Goal: Information Seeking & Learning: Learn about a topic

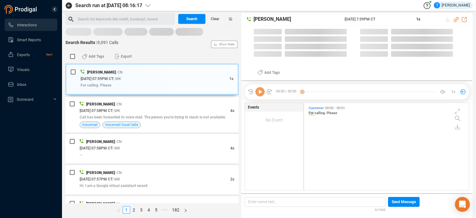
scroll to position [86, 162]
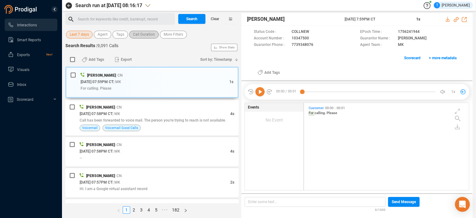
click at [142, 35] on span "Call Duration" at bounding box center [144, 35] width 22 height 8
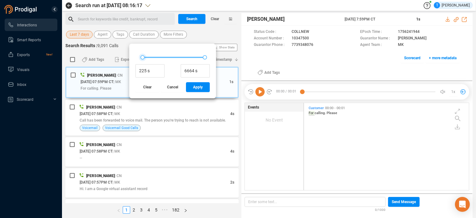
type input "193 s"
click at [142, 57] on div at bounding box center [142, 57] width 4 height 4
click at [198, 87] on span "Apply" at bounding box center [198, 87] width 10 height 10
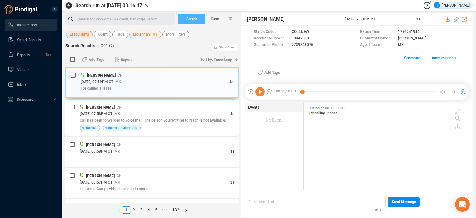
click at [194, 18] on span "Search" at bounding box center [191, 19] width 11 height 10
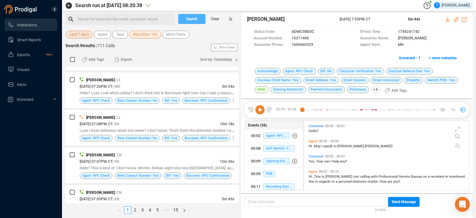
scroll to position [78, 0]
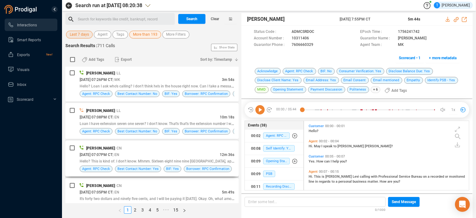
click at [193, 148] on div "[PERSON_NAME] | CN" at bounding box center [157, 148] width 155 height 7
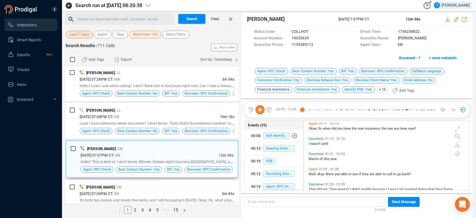
scroll to position [272, 0]
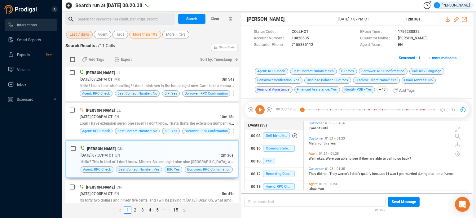
click at [470, 138] on div "00:00 / 12:36 1x Status Code : COLLHOT EPoch Time : 1756238822 Account Number :…" at bounding box center [356, 146] width 231 height 95
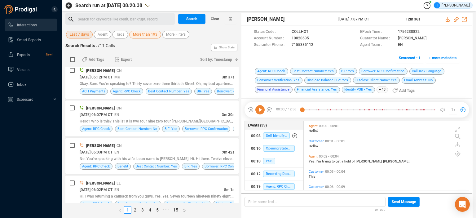
scroll to position [462, 0]
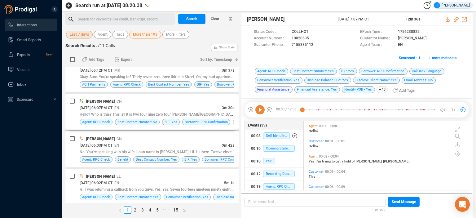
click at [172, 102] on div "[PERSON_NAME] | CN" at bounding box center [157, 101] width 155 height 7
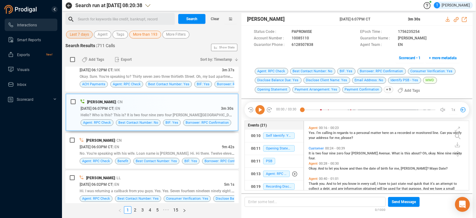
scroll to position [67, 0]
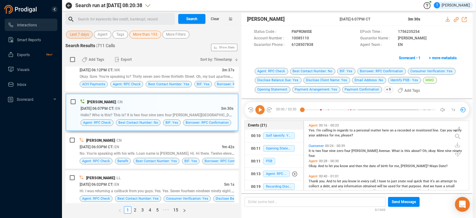
click at [469, 142] on div "00:00 / 03:30 1x Status Code : PAPROMISE EPoch Time : 1756235254 Account Number…" at bounding box center [356, 146] width 231 height 95
drag, startPoint x: 469, startPoint y: 142, endPoint x: 467, endPoint y: 146, distance: 4.4
click at [467, 146] on div "00:00 / 03:30 1x Status Code : PAPROMISE EPoch Time : 1756235254 Account Number…" at bounding box center [356, 146] width 231 height 95
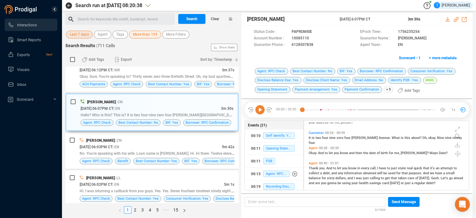
scroll to position [82, 0]
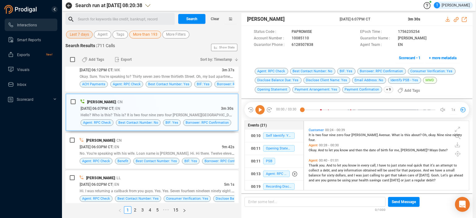
click at [312, 148] on span "Okay." at bounding box center [313, 150] width 9 height 4
click at [258, 111] on icon at bounding box center [259, 109] width 9 height 9
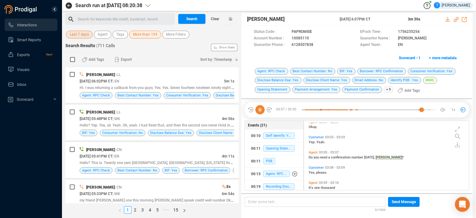
scroll to position [568, 0]
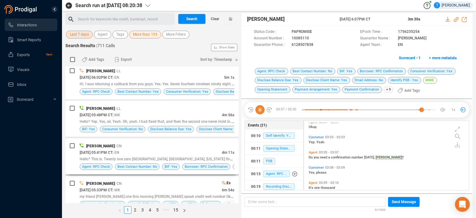
click at [188, 149] on div "[DATE] 05:41PM CT | EN" at bounding box center [151, 152] width 142 height 7
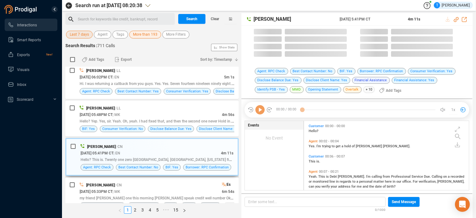
scroll to position [68, 162]
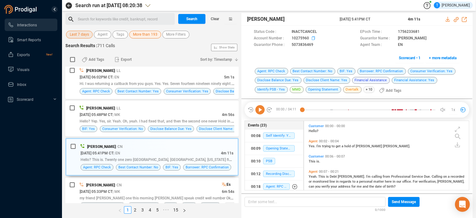
click at [320, 35] on icon at bounding box center [322, 32] width 5 height 5
click at [259, 106] on icon at bounding box center [259, 109] width 9 height 9
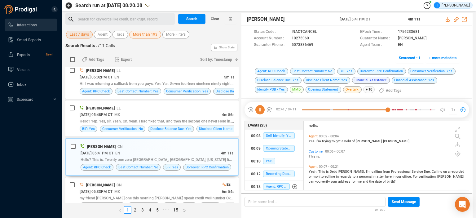
scroll to position [0, 0]
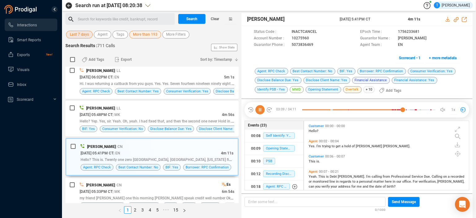
click at [259, 110] on icon at bounding box center [259, 109] width 9 height 9
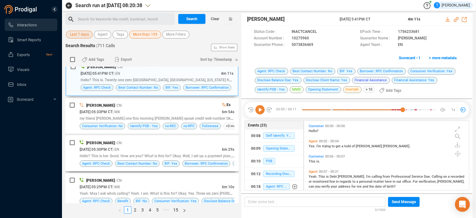
scroll to position [653, 0]
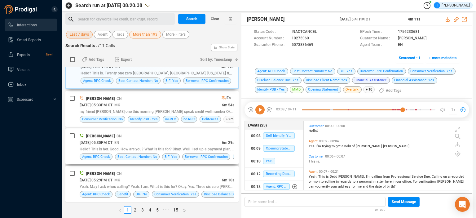
click at [185, 134] on div "[PERSON_NAME] | CN" at bounding box center [157, 136] width 155 height 7
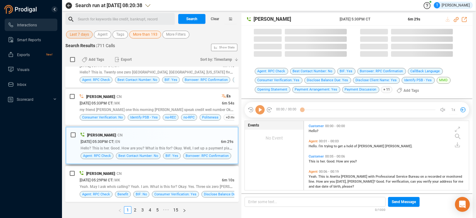
scroll to position [68, 162]
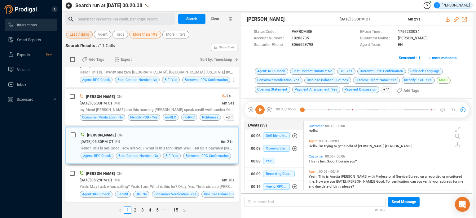
click at [261, 107] on icon at bounding box center [259, 109] width 9 height 9
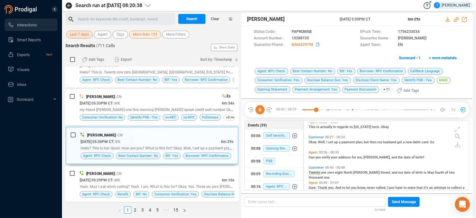
scroll to position [106, 0]
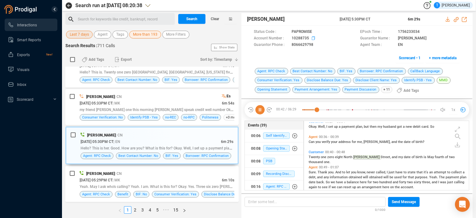
click at [315, 35] on icon at bounding box center [317, 32] width 5 height 5
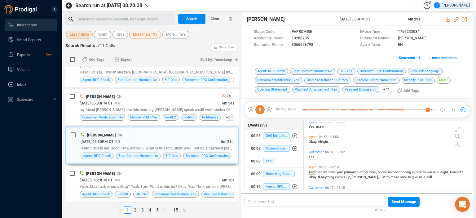
scroll to position [642, 0]
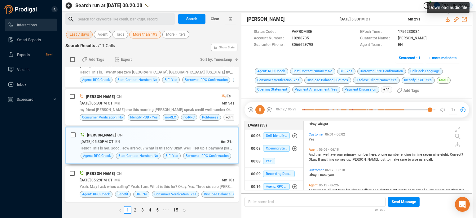
click at [448, 19] on icon at bounding box center [448, 19] width 5 height 5
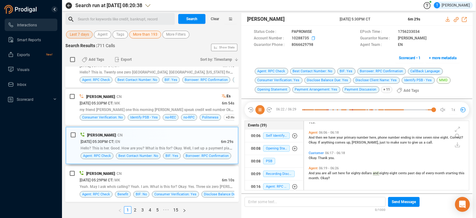
click at [315, 35] on icon at bounding box center [317, 32] width 5 height 5
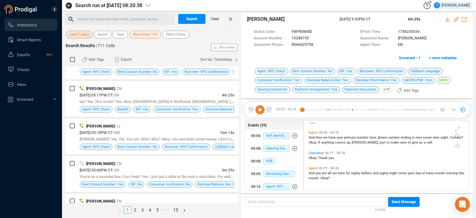
scroll to position [833, 0]
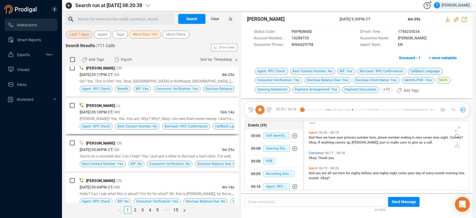
click at [190, 105] on div "[PERSON_NAME] | LL" at bounding box center [157, 105] width 155 height 7
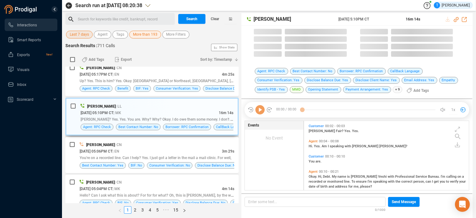
scroll to position [68, 162]
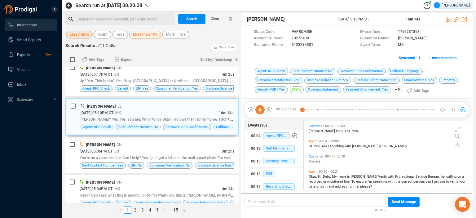
click at [261, 109] on icon at bounding box center [259, 109] width 9 height 9
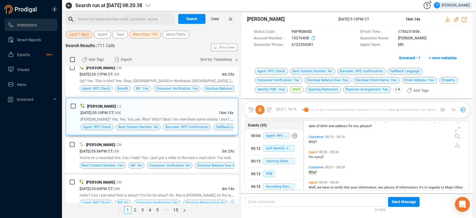
scroll to position [76, 0]
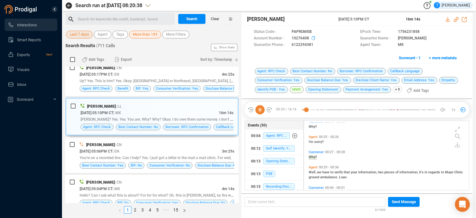
click at [313, 35] on span at bounding box center [333, 32] width 41 height 7
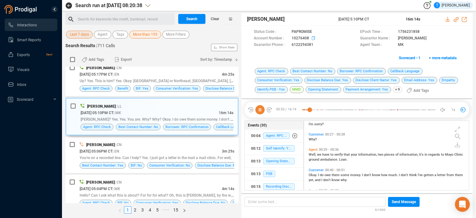
scroll to position [134, 0]
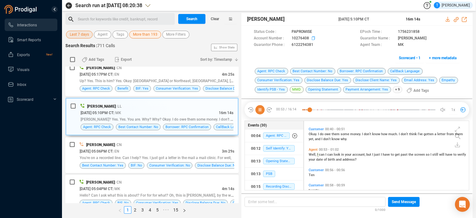
click at [315, 35] on icon at bounding box center [317, 32] width 5 height 5
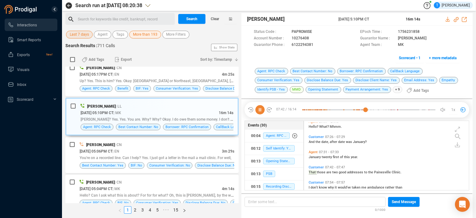
scroll to position [661, 0]
click at [259, 106] on icon at bounding box center [259, 109] width 9 height 9
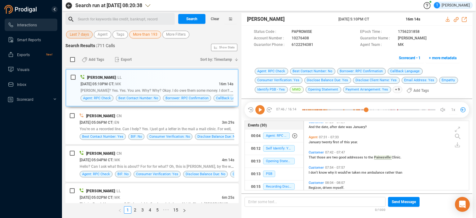
scroll to position [863, 0]
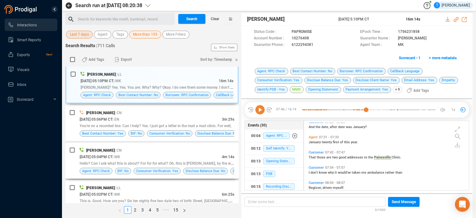
click at [200, 147] on div "[PERSON_NAME] | CN" at bounding box center [157, 150] width 155 height 7
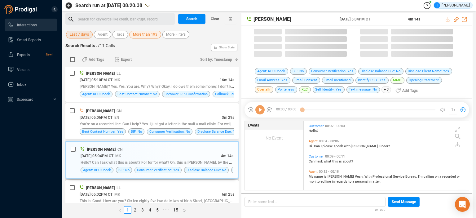
scroll to position [68, 162]
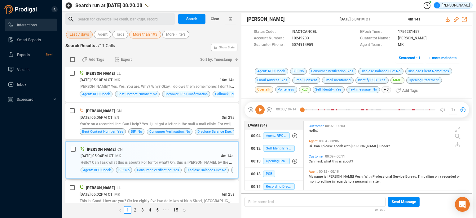
click at [259, 109] on icon at bounding box center [259, 109] width 9 height 9
click at [320, 35] on icon at bounding box center [322, 32] width 5 height 5
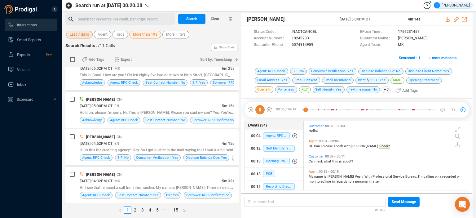
scroll to position [1044, 0]
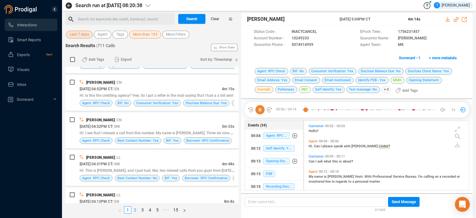
click at [134, 209] on link "2" at bounding box center [135, 209] width 7 height 7
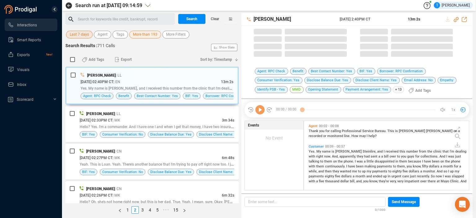
scroll to position [68, 162]
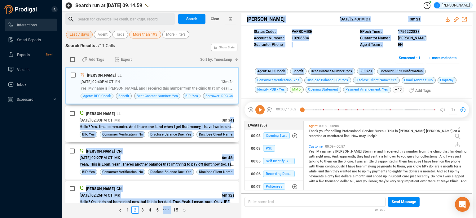
drag, startPoint x: 227, startPoint y: 117, endPoint x: 246, endPoint y: 78, distance: 42.8
click at [246, 78] on div "Search for keywords like credit, bankrupt, record ﻿ Search Clear Last 7 days Ag…" at bounding box center [268, 115] width 407 height 205
click at [246, 78] on div "Agent: RPC Check Benefit Best Contact Number: Yes BIF: Yes Borrower: RPC Confir…" at bounding box center [356, 83] width 231 height 31
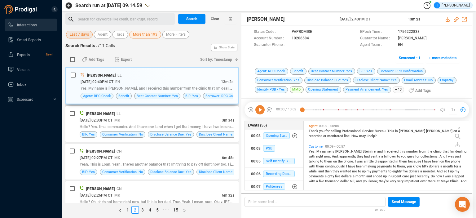
click at [187, 76] on div "[PERSON_NAME] | LL" at bounding box center [157, 75] width 153 height 7
click at [448, 20] on icon at bounding box center [448, 19] width 4 height 5
click at [307, 49] on div "Status Code : PAPROMISE EPoch Time : 1756222838 Account Number : 10206584 Guara…" at bounding box center [356, 47] width 231 height 42
click at [315, 35] on icon at bounding box center [317, 32] width 5 height 5
click at [457, 146] on icon at bounding box center [457, 144] width 5 height 5
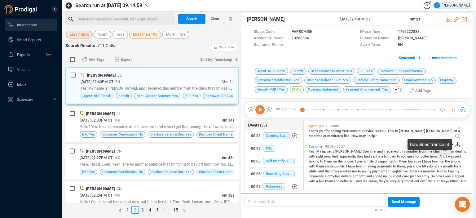
click at [457, 144] on icon at bounding box center [457, 144] width 2 height 4
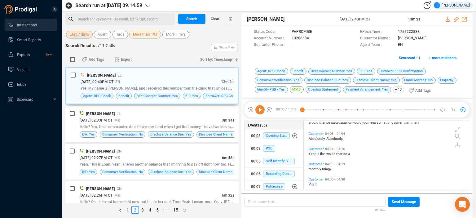
scroll to position [666, 0]
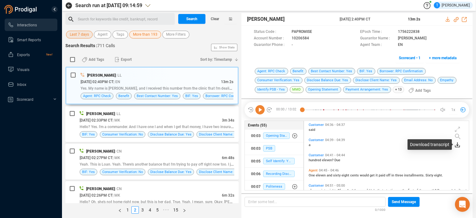
click at [457, 146] on icon at bounding box center [457, 144] width 2 height 4
click at [442, 142] on div "Download transcript" at bounding box center [430, 144] width 44 height 11
click at [446, 148] on icon at bounding box center [445, 148] width 5 height 5
click at [315, 35] on icon at bounding box center [317, 32] width 5 height 5
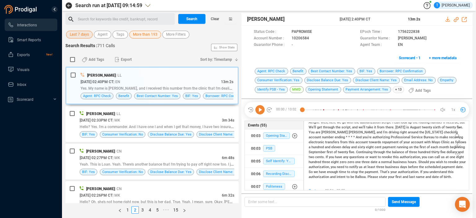
scroll to position [1339, 0]
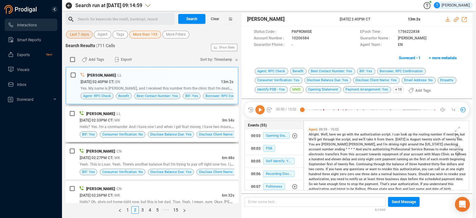
click at [174, 116] on div "[PERSON_NAME] | LL" at bounding box center [157, 113] width 155 height 7
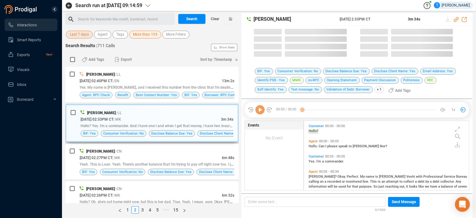
scroll to position [68, 162]
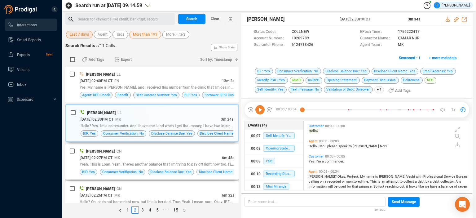
click at [176, 154] on div "[DATE] 02:27PM CT | MK" at bounding box center [151, 157] width 142 height 7
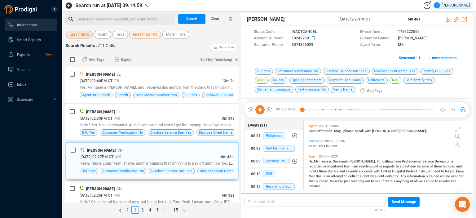
click at [320, 35] on icon at bounding box center [322, 32] width 5 height 5
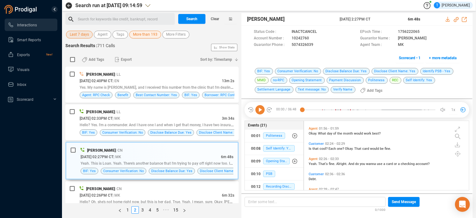
scroll to position [294, 0]
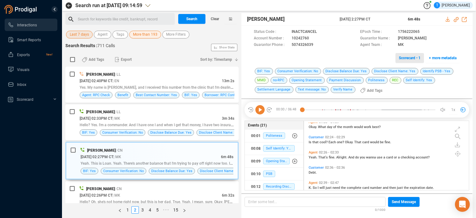
click at [410, 59] on span "Scorecard • 1" at bounding box center [410, 58] width 22 height 10
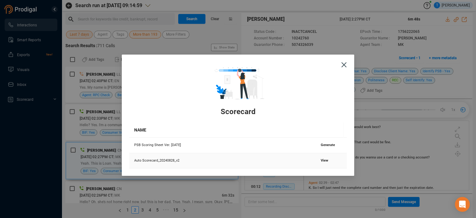
click at [324, 161] on span "View" at bounding box center [324, 160] width 7 height 4
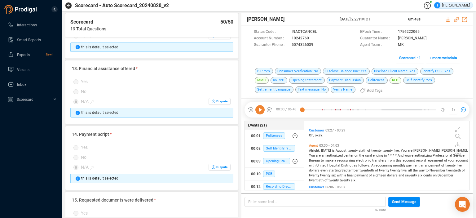
scroll to position [480, 0]
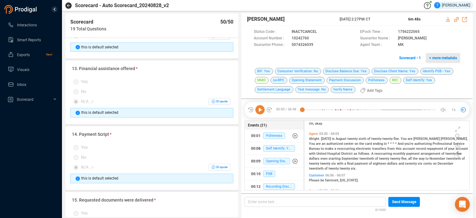
click at [438, 54] on span "+ more metadata" at bounding box center [443, 58] width 28 height 10
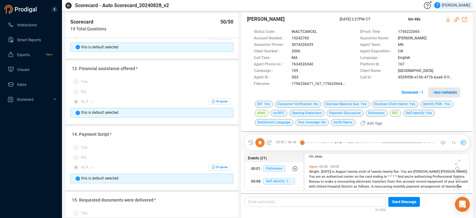
scroll to position [2, 3]
click at [325, 35] on icon at bounding box center [322, 32] width 5 height 5
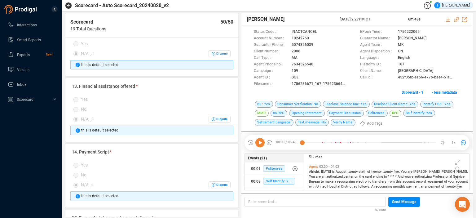
scroll to position [801, 0]
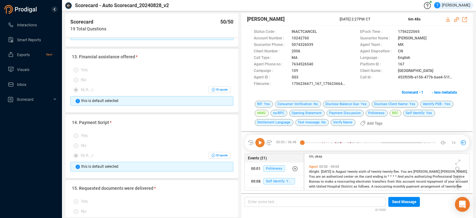
click at [68, 6] on icon "button" at bounding box center [68, 5] width 3 height 3
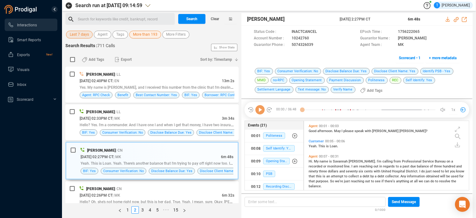
scroll to position [68, 162]
click at [236, 72] on div "[PERSON_NAME] | LL [DATE] 02:40PM CT | EN 13m 2s Yes. My name is [PERSON_NAME],…" at bounding box center [151, 85] width 173 height 36
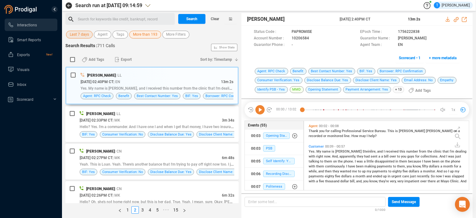
drag, startPoint x: 236, startPoint y: 72, endPoint x: 238, endPoint y: 77, distance: 5.7
click at [238, 77] on div "[PERSON_NAME] | LL [DATE] 02:40PM CT | EN 13m 2s Yes. My name is [PERSON_NAME],…" at bounding box center [151, 135] width 173 height 136
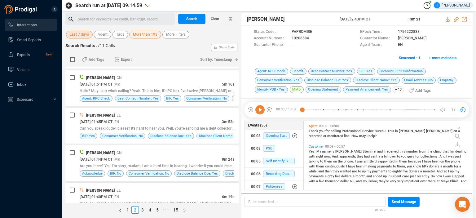
scroll to position [534, 0]
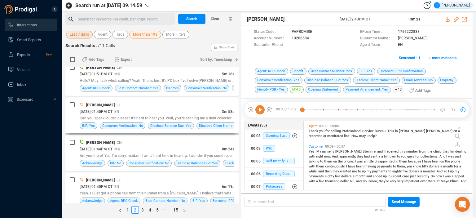
click at [178, 115] on div "Can you speak louder, please? It's hard to hear you. Well, you're sending me a …" at bounding box center [157, 118] width 155 height 7
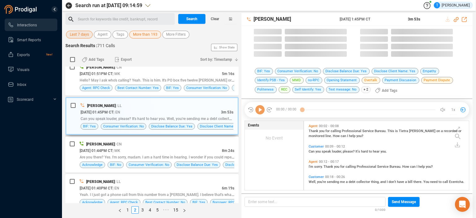
scroll to position [68, 162]
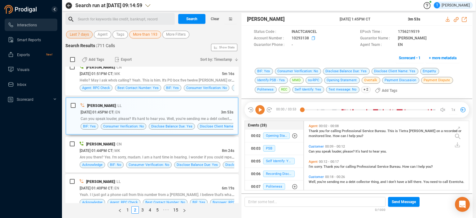
click at [320, 35] on icon at bounding box center [322, 32] width 5 height 5
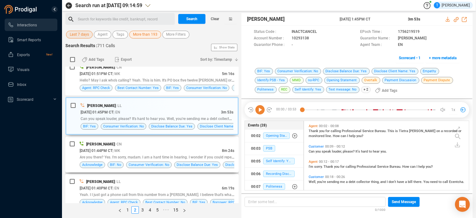
click at [197, 148] on div "[DATE] 01:44PM CT | MK" at bounding box center [151, 150] width 142 height 7
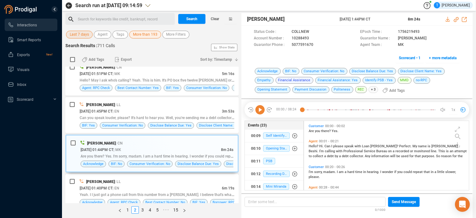
click at [192, 179] on div "[PERSON_NAME] | LL" at bounding box center [157, 181] width 155 height 7
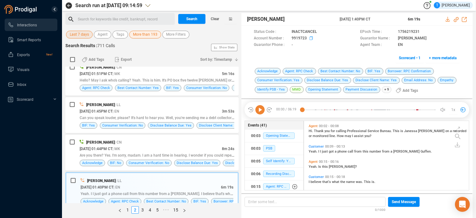
click at [320, 33] on icon at bounding box center [321, 32] width 3 height 4
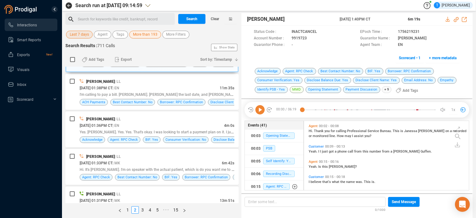
scroll to position [690, 0]
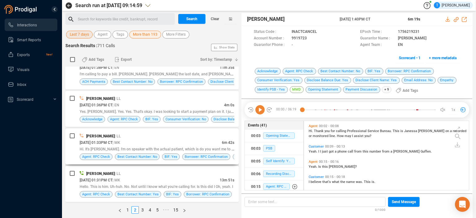
click at [195, 133] on div "[PERSON_NAME] | LL" at bounding box center [157, 136] width 155 height 7
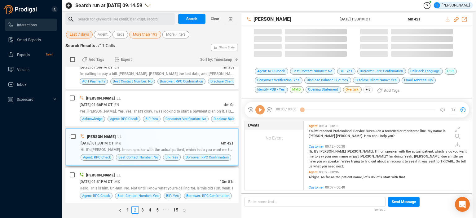
scroll to position [68, 162]
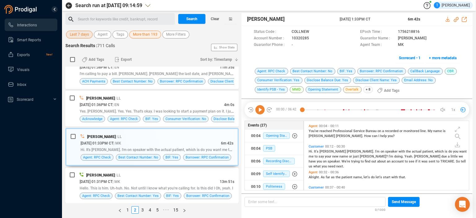
click at [187, 172] on div "[PERSON_NAME] | LL" at bounding box center [157, 175] width 155 height 7
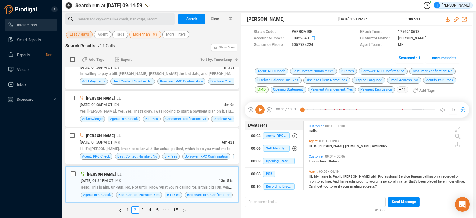
click at [315, 35] on icon at bounding box center [317, 32] width 5 height 5
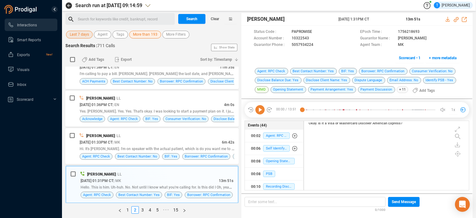
scroll to position [1402, 0]
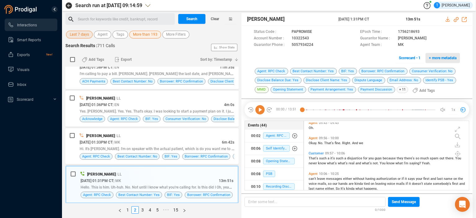
click at [442, 59] on span "+ more metadata" at bounding box center [443, 58] width 28 height 10
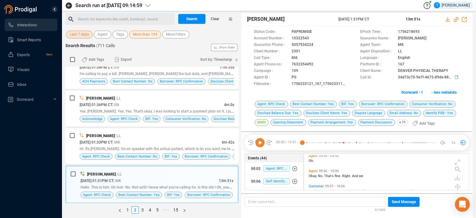
click at [320, 35] on icon at bounding box center [317, 32] width 5 height 5
click at [407, 91] on span "Scorecard • 1" at bounding box center [412, 92] width 22 height 10
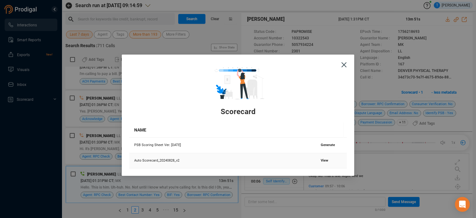
click at [321, 161] on span "View" at bounding box center [324, 160] width 7 height 4
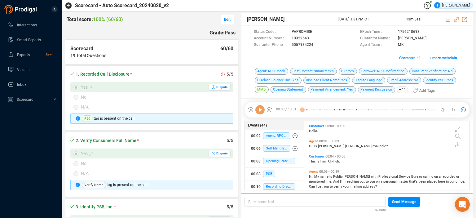
scroll to position [68, 162]
drag, startPoint x: 235, startPoint y: 40, endPoint x: 237, endPoint y: 43, distance: 3.6
click at [237, 43] on div "Total score: 100% (60/60) Edit Grade: Pass Scorecard 60/60 19 Total Questions 1…" at bounding box center [152, 115] width 174 height 204
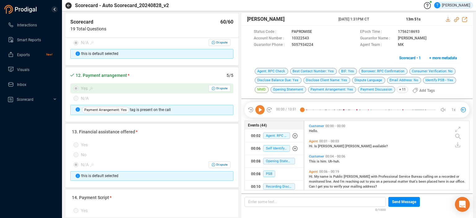
scroll to position [709, 0]
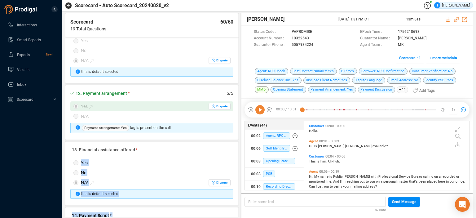
drag, startPoint x: 239, startPoint y: 140, endPoint x: 241, endPoint y: 178, distance: 38.5
click at [241, 178] on div "Total score: 100% (60/60) Edit Grade: Pass Scorecard 60/60 19 Total Questions 1…" at bounding box center [269, 115] width 408 height 205
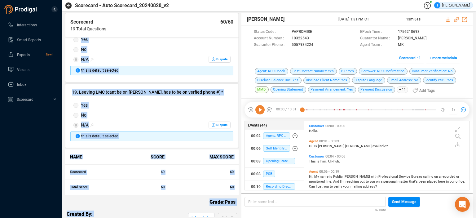
scroll to position [1146, 0]
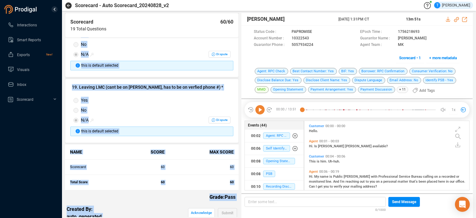
click at [208, 61] on div "this is default selected" at bounding box center [151, 66] width 163 height 10
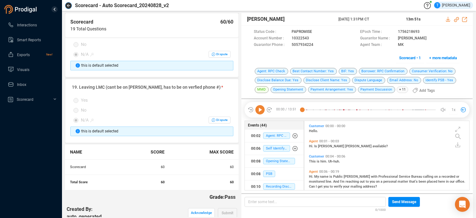
click at [69, 2] on div "Scorecard - Auto Scorecard_20240828_v2" at bounding box center [117, 5] width 104 height 7
click at [69, 6] on icon "button" at bounding box center [68, 5] width 3 height 3
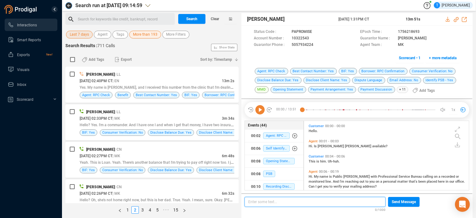
scroll to position [68, 162]
click at [129, 209] on link "1" at bounding box center [127, 209] width 7 height 7
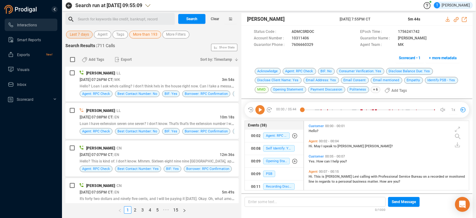
scroll to position [99, 0]
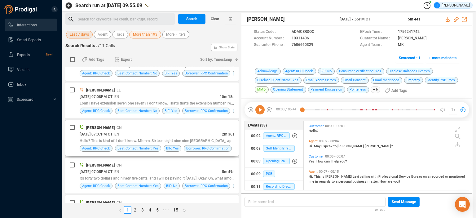
click at [195, 126] on div "[PERSON_NAME] | CN" at bounding box center [157, 127] width 155 height 7
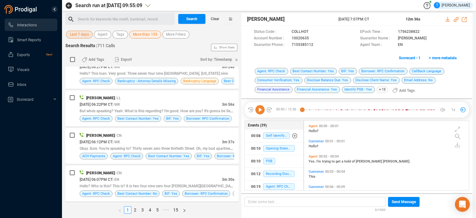
scroll to position [449, 0]
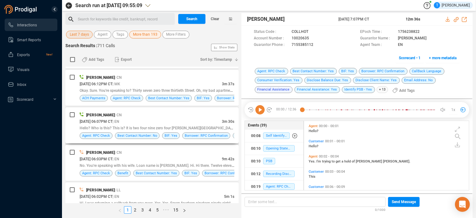
click at [195, 112] on div "[PERSON_NAME] | CN" at bounding box center [157, 115] width 155 height 7
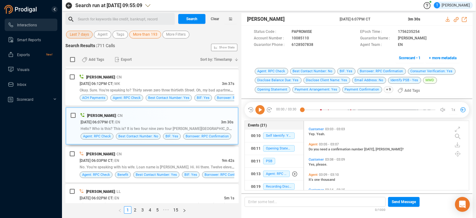
scroll to position [253, 0]
click at [442, 56] on span "+ more metadata" at bounding box center [443, 58] width 28 height 10
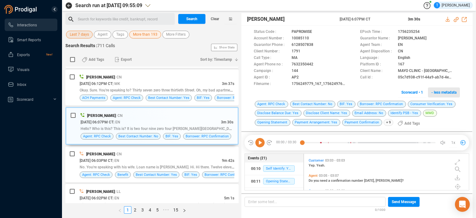
scroll to position [2, 3]
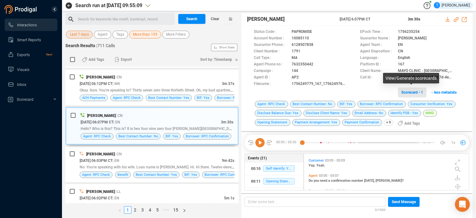
click at [408, 94] on span "Scorecard • 1" at bounding box center [412, 92] width 22 height 10
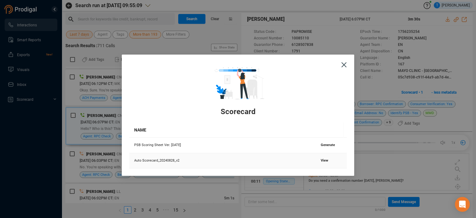
click at [321, 161] on span "View" at bounding box center [324, 160] width 7 height 4
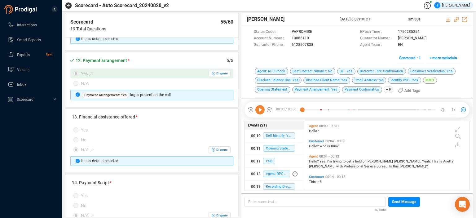
scroll to position [745, 0]
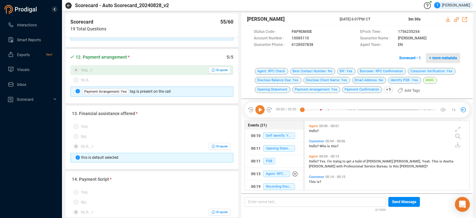
click at [444, 58] on span "+ more metadata" at bounding box center [443, 58] width 28 height 10
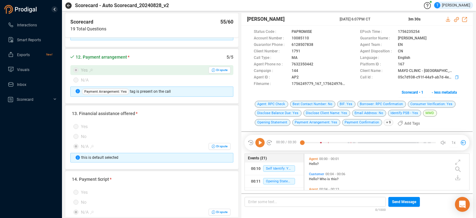
click at [320, 35] on icon at bounding box center [317, 32] width 5 height 5
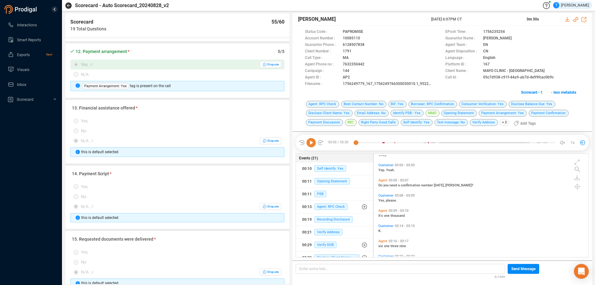
scroll to position [746, 0]
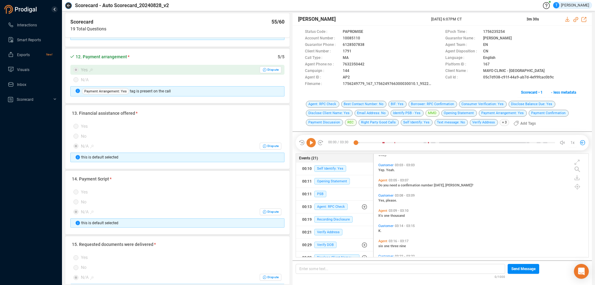
click at [69, 6] on icon "button" at bounding box center [68, 5] width 3 height 3
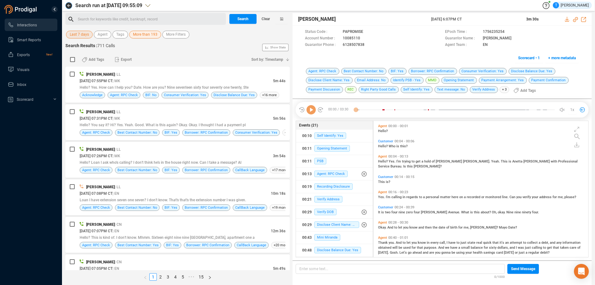
click at [69, 6] on icon "button" at bounding box center [68, 5] width 3 height 3
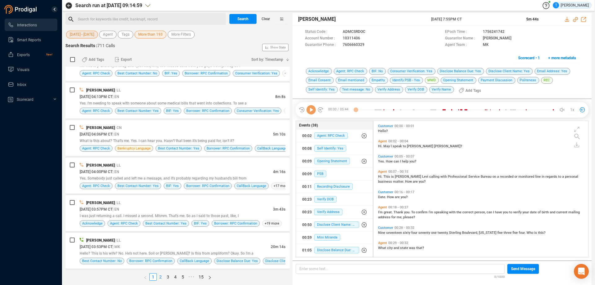
scroll to position [135, 212]
click at [161, 218] on link "2" at bounding box center [160, 276] width 7 height 7
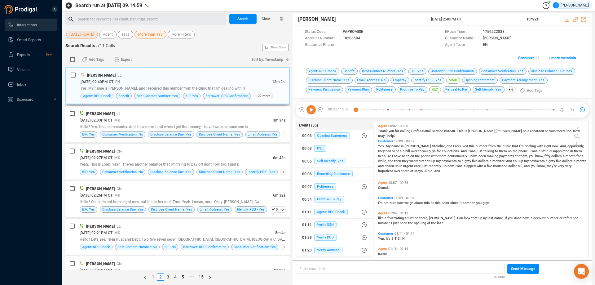
click at [244, 80] on div "[DATE] 02:40PM CT | EN" at bounding box center [177, 81] width 192 height 7
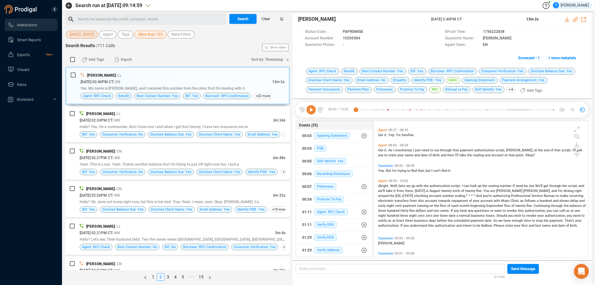
scroll to position [1178, 0]
click at [476, 59] on span "Scorecard • 1" at bounding box center [529, 58] width 22 height 10
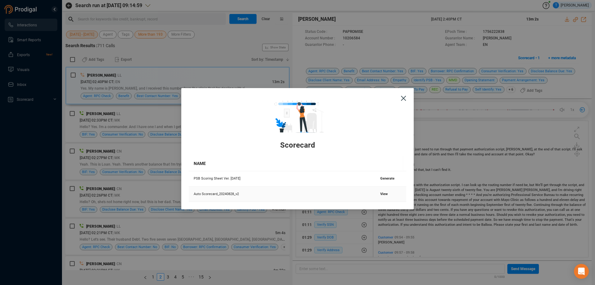
click at [380, 194] on span "View" at bounding box center [383, 194] width 7 height 4
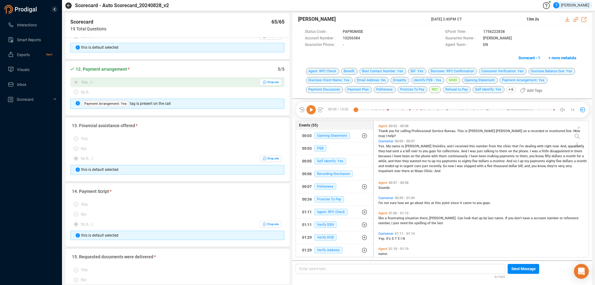
scroll to position [744, 0]
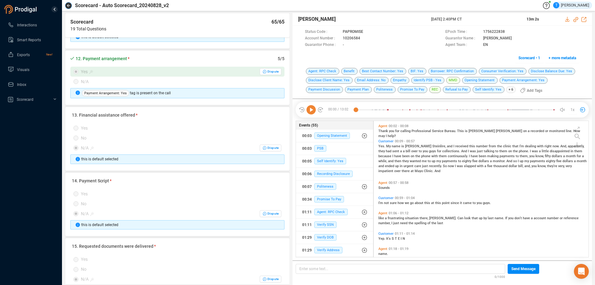
click at [69, 6] on icon "button" at bounding box center [68, 5] width 3 height 3
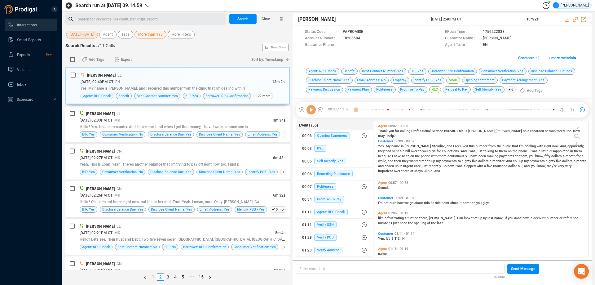
scroll to position [135, 212]
click at [201, 154] on div "[PERSON_NAME] | CN [DATE] 02:27PM CT | MK 6m 48s Yeah. This is Loan. Yeah. Ther…" at bounding box center [183, 161] width 206 height 27
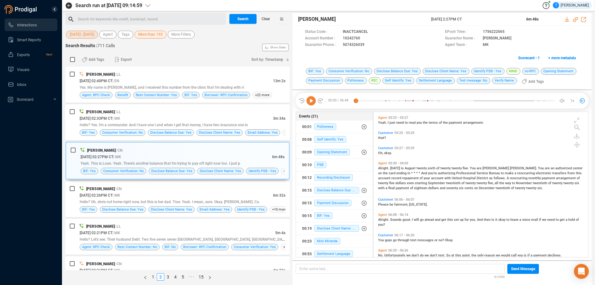
scroll to position [465, 0]
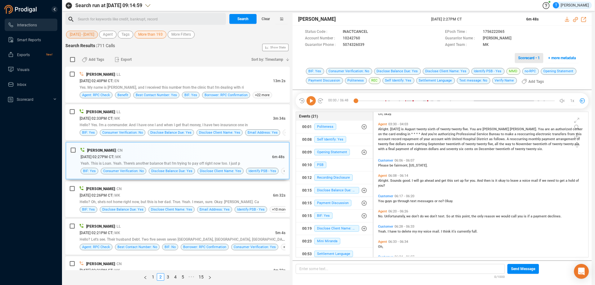
click at [476, 58] on span "Scorecard • 1" at bounding box center [529, 58] width 22 height 10
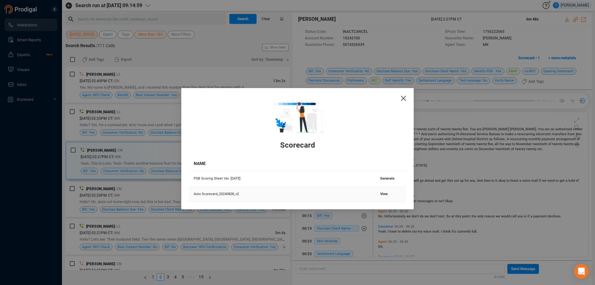
click at [383, 192] on span "View" at bounding box center [383, 194] width 7 height 4
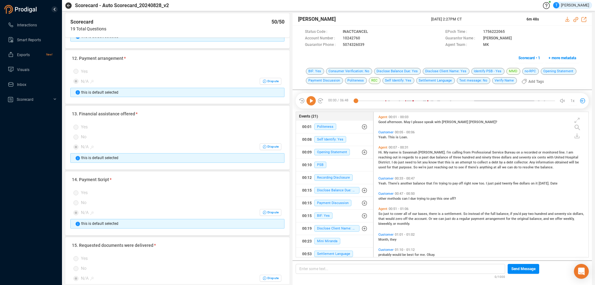
scroll to position [744, 0]
click at [55, 98] on div "Scorecard" at bounding box center [31, 99] width 62 height 12
click at [28, 40] on span "Smart Reports" at bounding box center [29, 40] width 24 height 4
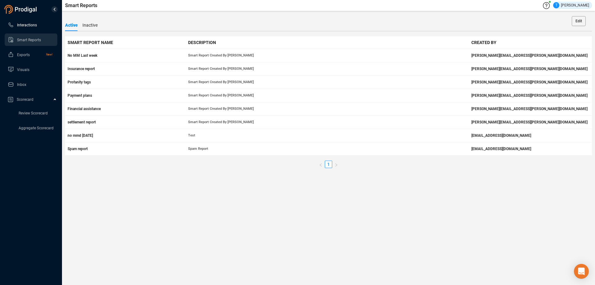
click at [31, 23] on span "Interactions" at bounding box center [27, 25] width 20 height 4
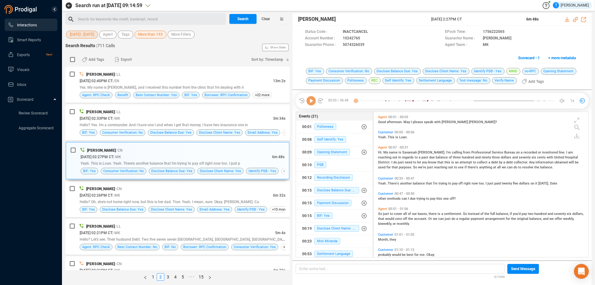
scroll to position [143, 212]
click at [112, 35] on span "Agent" at bounding box center [108, 35] width 10 height 8
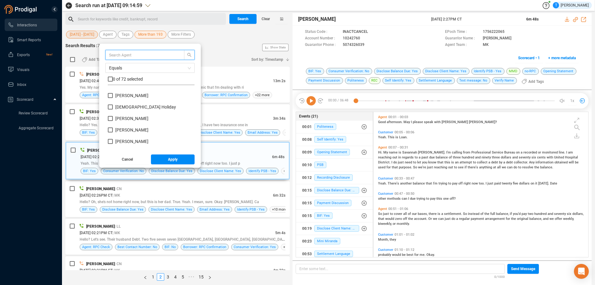
scroll to position [93, 0]
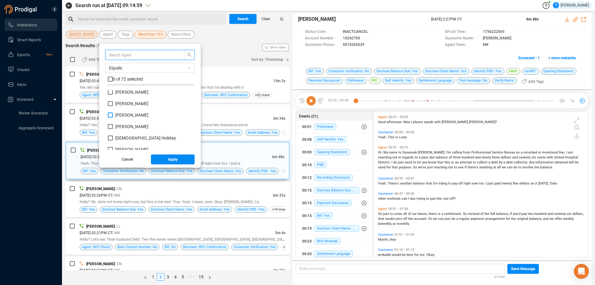
click at [134, 114] on span "[PERSON_NAME]" at bounding box center [131, 115] width 33 height 5
click at [113, 114] on input "[PERSON_NAME]" at bounding box center [110, 115] width 5 height 5
checkbox input "true"
click at [174, 159] on span "Apply" at bounding box center [173, 159] width 10 height 10
